Goal: Check status: Check status

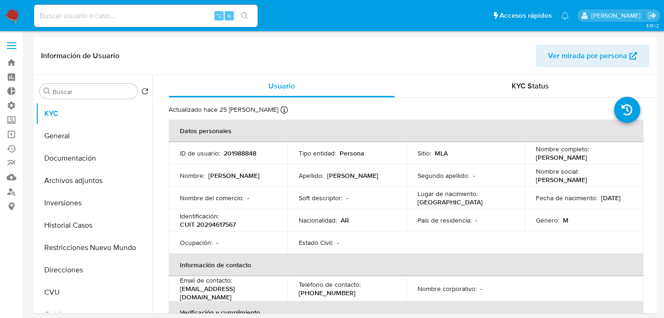
select select "10"
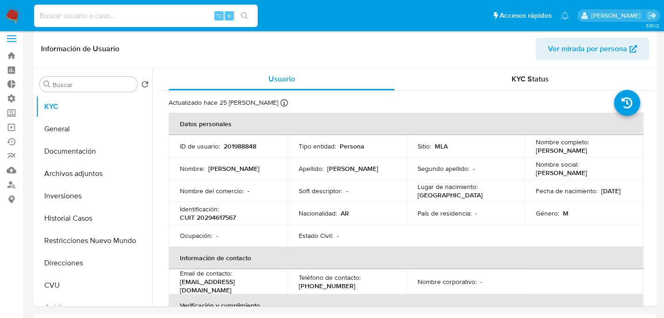
click at [123, 21] on input at bounding box center [146, 16] width 224 height 12
paste input "462190538"
type input "462190538"
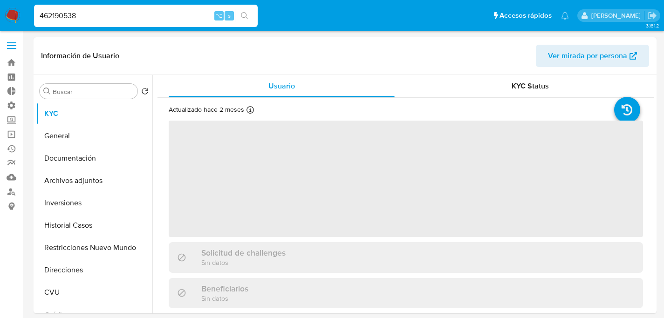
select select "10"
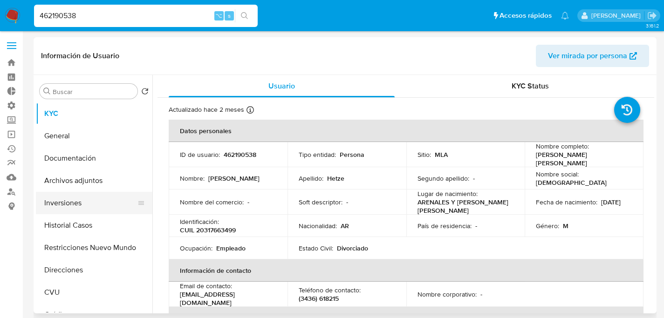
click at [80, 195] on button "Inversiones" at bounding box center [90, 203] width 109 height 22
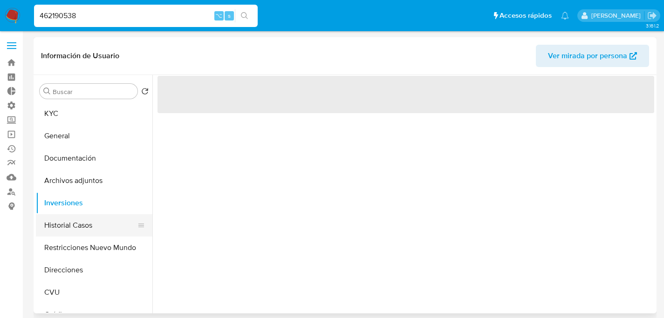
click at [74, 226] on button "Historial Casos" at bounding box center [90, 225] width 109 height 22
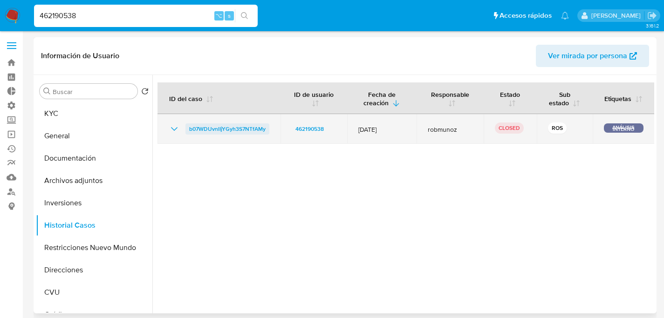
click at [198, 128] on span "b07WDUvnlIjYGyh3S7NTfAMy" at bounding box center [227, 129] width 76 height 11
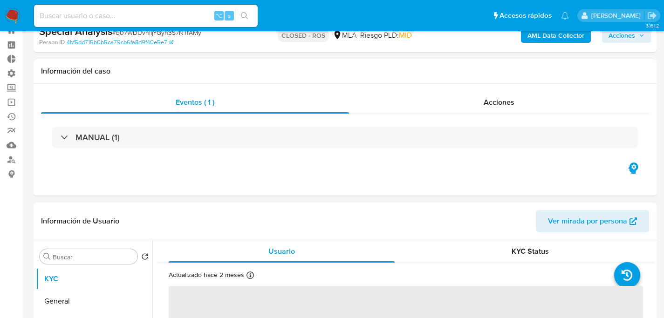
select select "10"
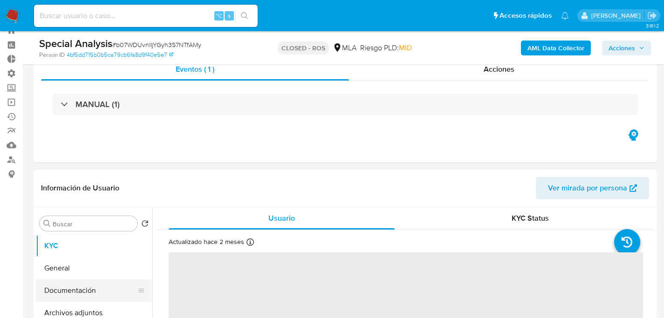
scroll to position [177, 0]
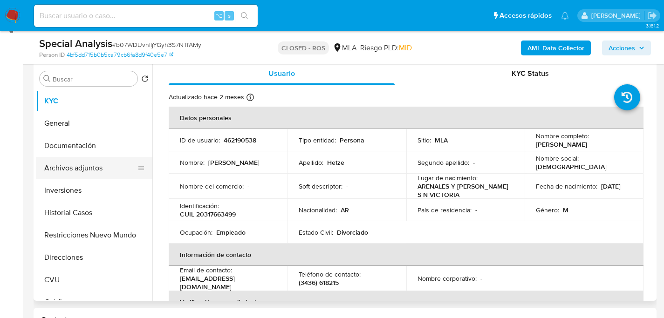
click at [71, 165] on button "Archivos adjuntos" at bounding box center [90, 168] width 109 height 22
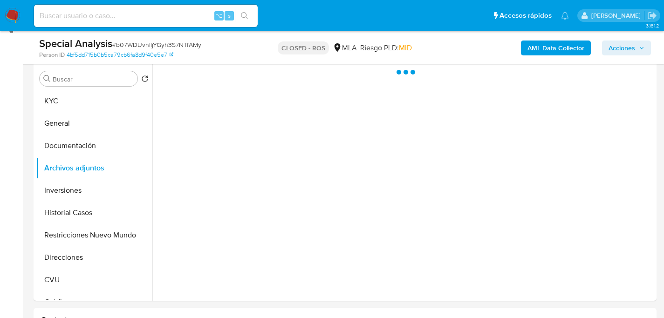
scroll to position [0, 0]
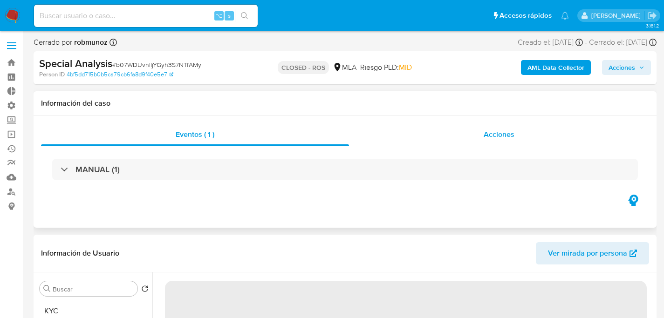
click at [483, 136] on div "Acciones" at bounding box center [499, 135] width 300 height 22
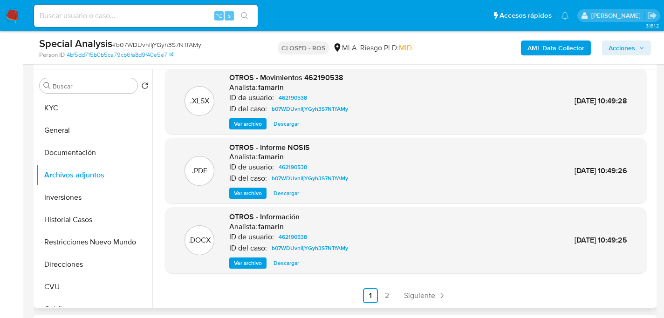
scroll to position [239, 0]
click at [383, 295] on link "2" at bounding box center [387, 295] width 15 height 15
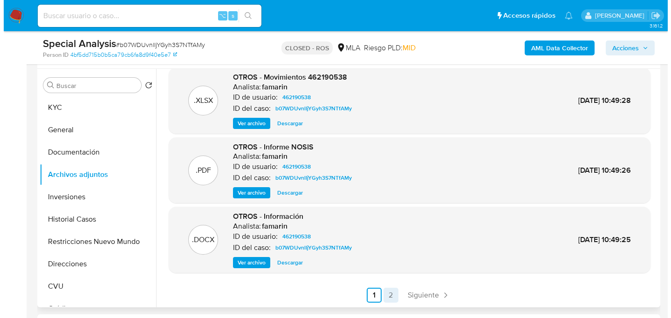
scroll to position [0, 0]
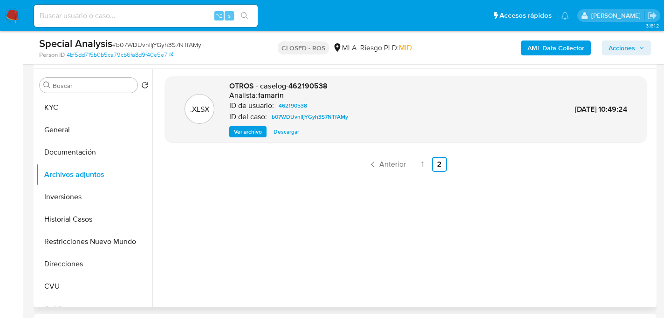
click at [244, 131] on span "Ver archivo" at bounding box center [248, 131] width 28 height 9
